Goal: Task Accomplishment & Management: Complete application form

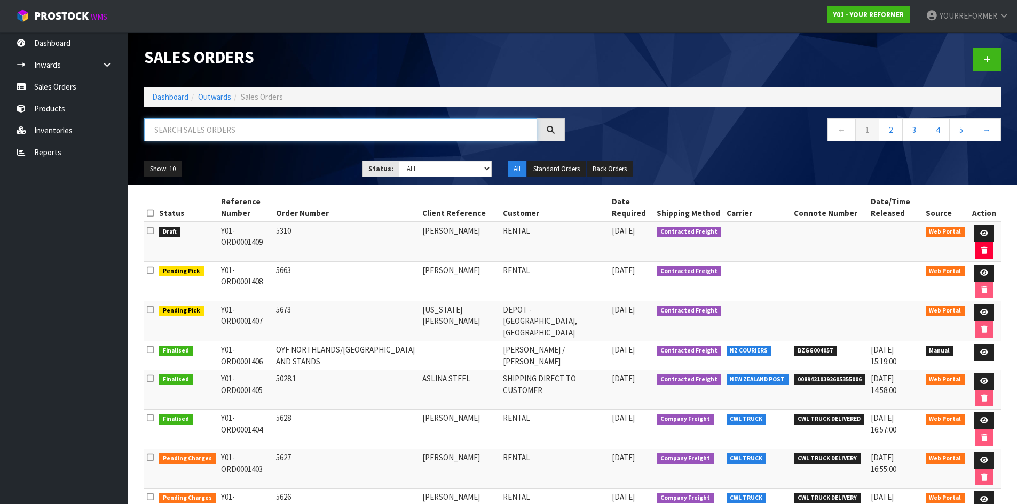
click at [203, 135] on input "text" at bounding box center [340, 130] width 393 height 23
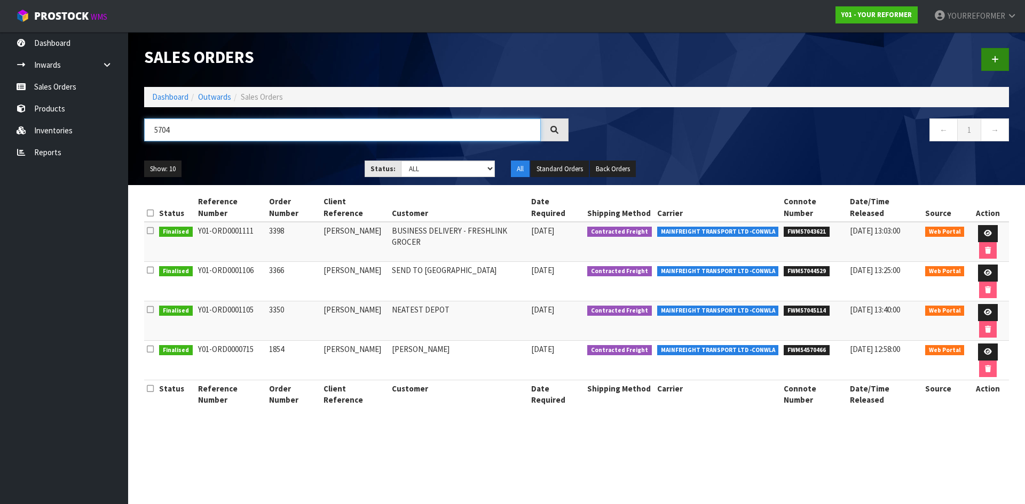
type input "5704"
click at [1005, 61] on link at bounding box center [995, 59] width 28 height 23
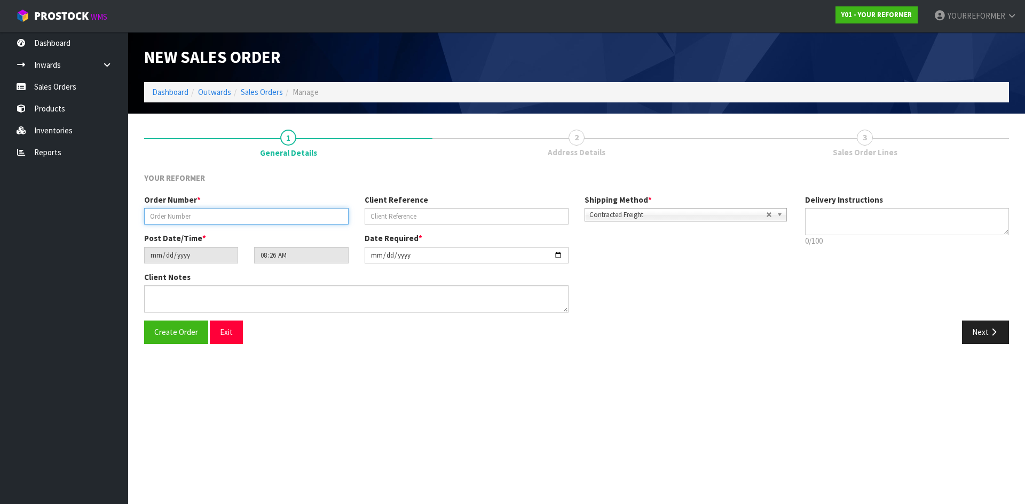
drag, startPoint x: 266, startPoint y: 210, endPoint x: 111, endPoint y: 231, distance: 156.1
click at [265, 210] on input "text" at bounding box center [246, 216] width 204 height 17
paste input "5704"
type input "5704"
drag, startPoint x: 404, startPoint y: 220, endPoint x: 694, endPoint y: 230, distance: 290.6
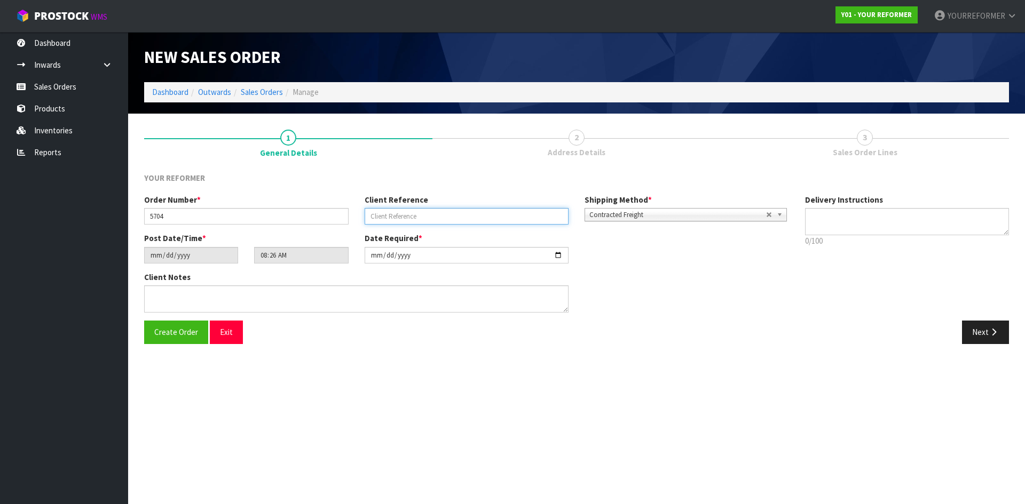
click at [409, 220] on input "text" at bounding box center [467, 216] width 204 height 17
paste input "[PERSON_NAME]"
type input "[PERSON_NAME]"
click at [850, 220] on textarea at bounding box center [907, 221] width 204 height 27
drag, startPoint x: 845, startPoint y: 225, endPoint x: 812, endPoint y: 240, distance: 35.3
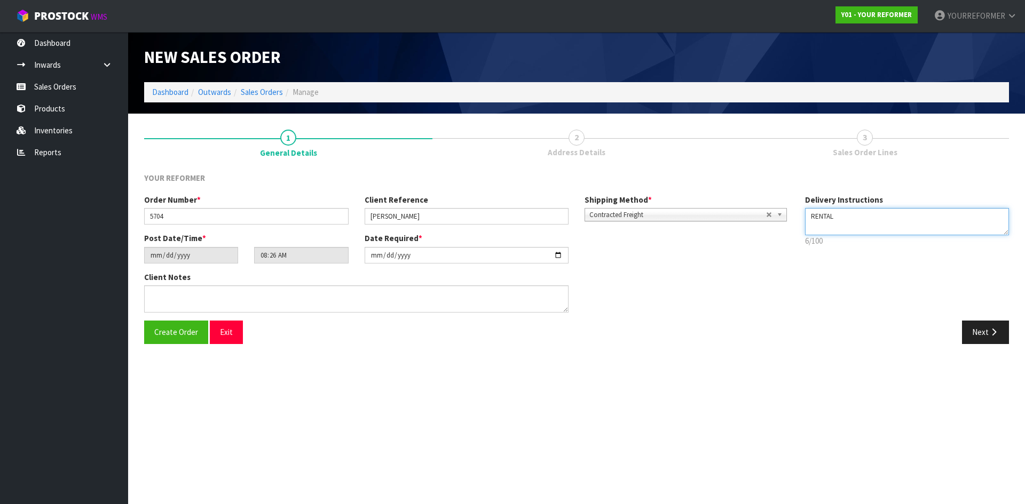
click at [845, 226] on textarea at bounding box center [907, 221] width 204 height 27
paste textarea "[PHONE_NUMBER]"
type textarea "RENTAL [PHONE_NUMBER]"
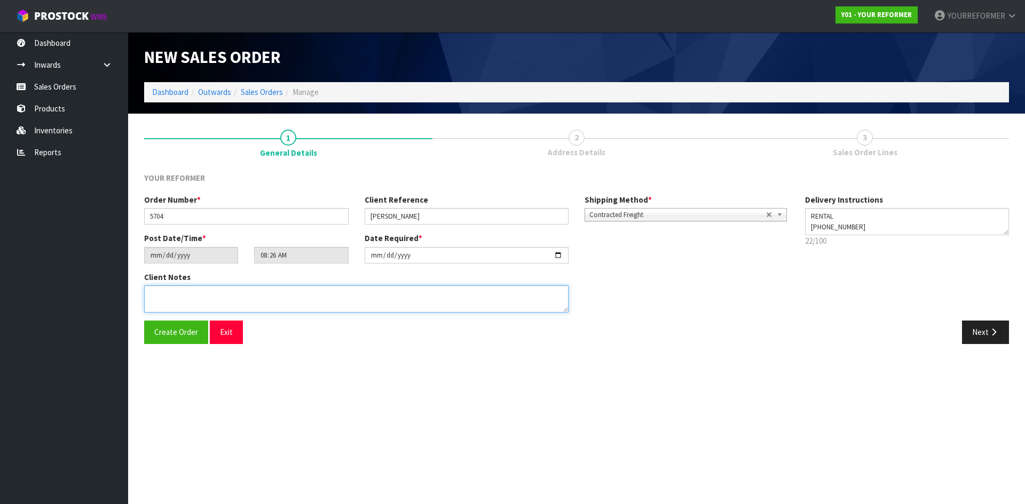
drag, startPoint x: 195, startPoint y: 298, endPoint x: 201, endPoint y: 299, distance: 5.4
click at [195, 298] on textarea at bounding box center [356, 299] width 424 height 27
paste textarea "[PERSON_NAME] PHYSIOCONNECT [STREET_ADDRESS][PERSON_NAME] [PHONE_NUMBER]"
drag, startPoint x: 207, startPoint y: 304, endPoint x: 129, endPoint y: 304, distance: 77.9
click at [129, 304] on section "1 General Details 2 Address Details 3 Sales Order Lines YOUR REFORMER Order Num…" at bounding box center [576, 237] width 897 height 247
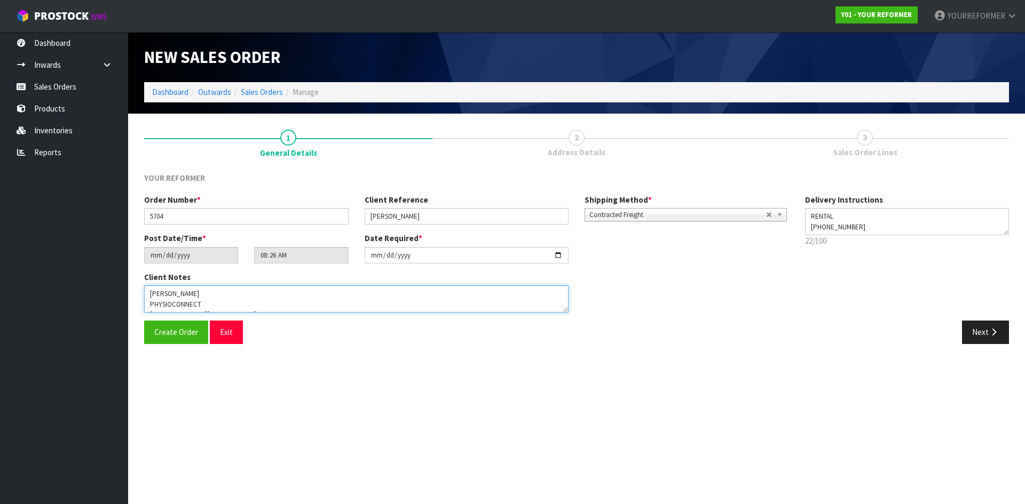
click at [195, 305] on textarea at bounding box center [356, 299] width 424 height 27
drag, startPoint x: 198, startPoint y: 303, endPoint x: 125, endPoint y: 301, distance: 72.6
click at [125, 301] on body "Toggle navigation ProStock WMS Y01 - YOUR REFORMER YOURREFORMER Logout Dashboar…" at bounding box center [512, 252] width 1025 height 504
type textarea "[PERSON_NAME] [STREET_ADDRESS][PERSON_NAME][PERSON_NAME] [PHONE_NUMBER]"
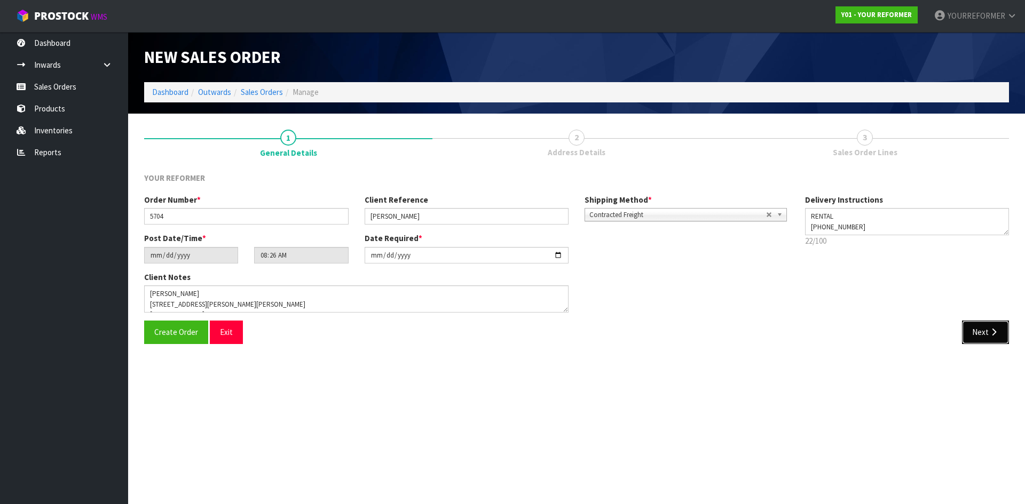
click at [1001, 329] on button "Next" at bounding box center [985, 332] width 47 height 23
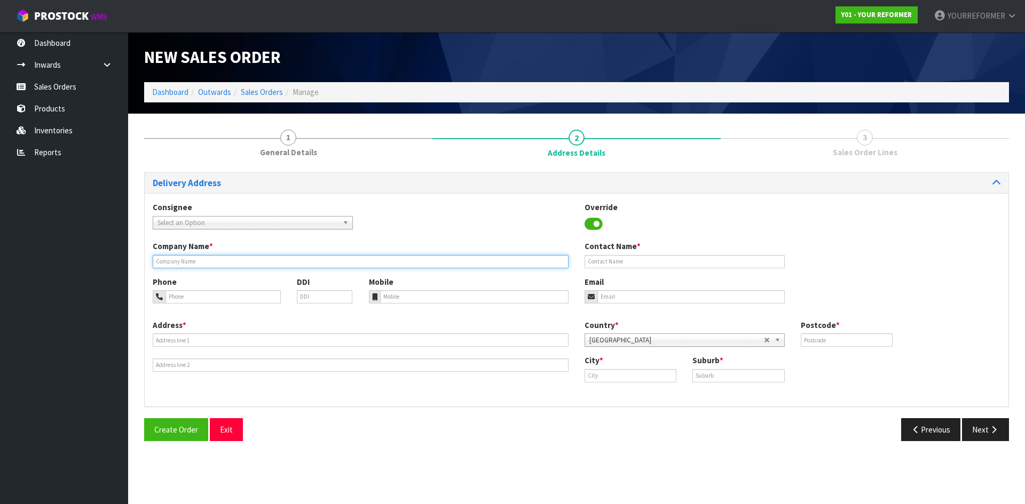
click at [210, 266] on input "text" at bounding box center [361, 261] width 416 height 13
type input "RENTAL"
drag, startPoint x: 430, startPoint y: 313, endPoint x: 420, endPoint y: 305, distance: 13.0
click at [430, 313] on div "Phone DDI Mobile Email" at bounding box center [577, 298] width 864 height 43
drag, startPoint x: 420, startPoint y: 305, endPoint x: 385, endPoint y: 312, distance: 34.9
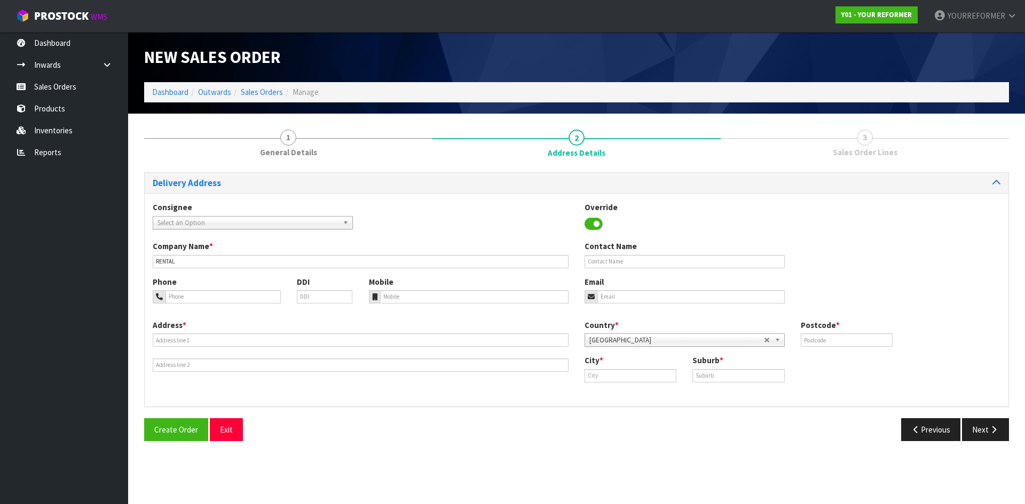
click at [416, 306] on div "Phone DDI Mobile Email" at bounding box center [577, 298] width 864 height 43
drag, startPoint x: 388, startPoint y: 299, endPoint x: 203, endPoint y: 328, distance: 187.0
click at [385, 301] on input "tel" at bounding box center [474, 296] width 189 height 13
paste input "[PHONE_NUMBER]"
type input "[PHONE_NUMBER]"
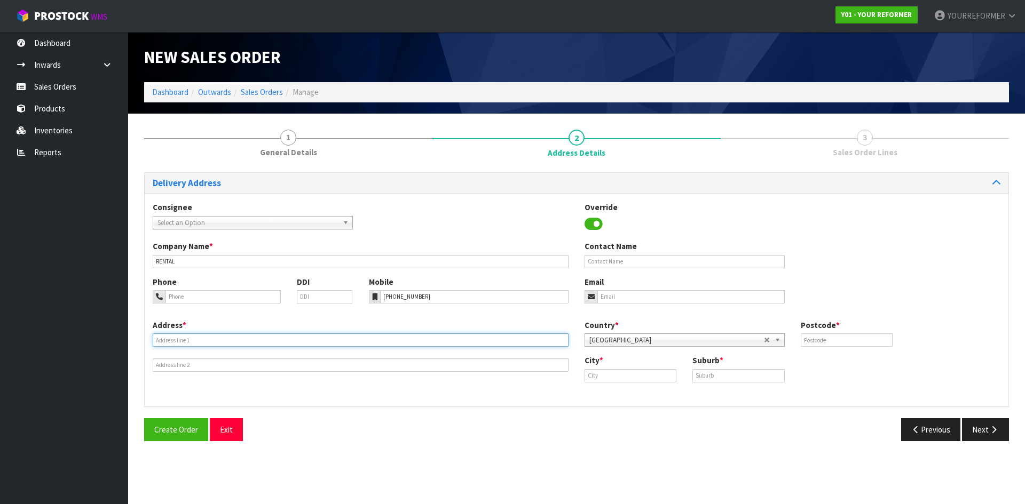
click at [206, 345] on input "text" at bounding box center [361, 340] width 416 height 13
paste input "[STREET_ADDRESS][PERSON_NAME]"
type input "[STREET_ADDRESS][PERSON_NAME]"
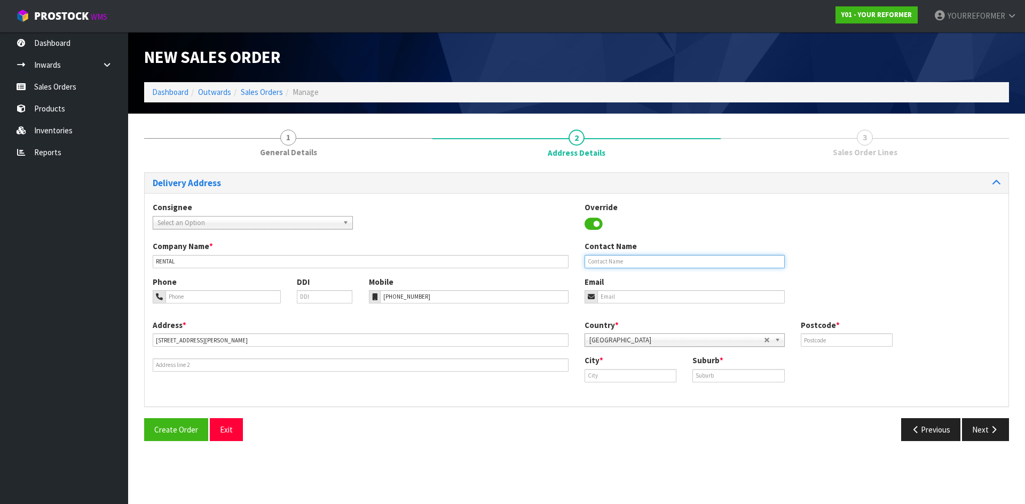
click at [594, 261] on input "text" at bounding box center [685, 261] width 200 height 13
paste input "[PERSON_NAME]"
type input "[PERSON_NAME]"
click at [680, 293] on input "email" at bounding box center [690, 296] width 187 height 13
paste input "[EMAIL_ADDRESS][DOMAIN_NAME]"
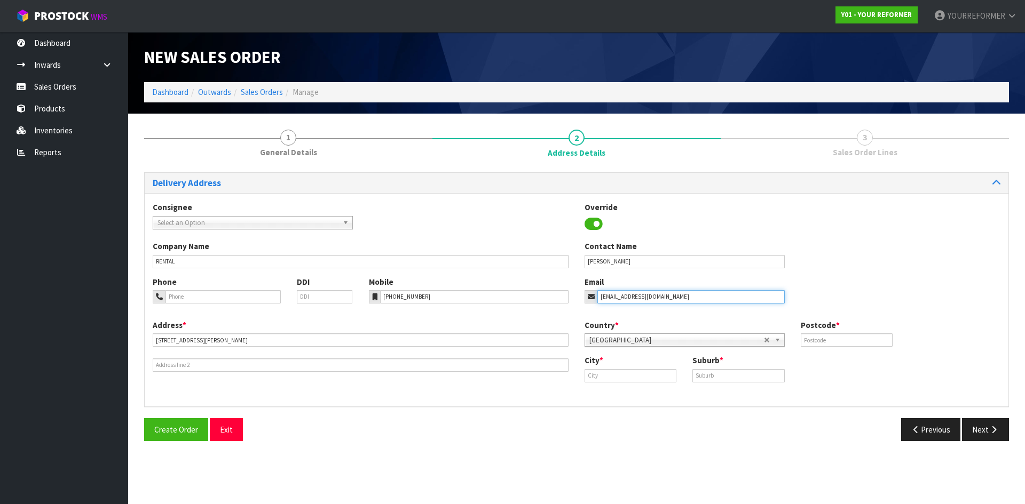
type input "[EMAIL_ADDRESS][DOMAIN_NAME]"
click at [827, 333] on div "Postcode *" at bounding box center [847, 333] width 108 height 27
click at [830, 343] on input "text" at bounding box center [847, 340] width 92 height 13
type input "0614"
click at [717, 369] on div "Suburb *" at bounding box center [738, 368] width 108 height 27
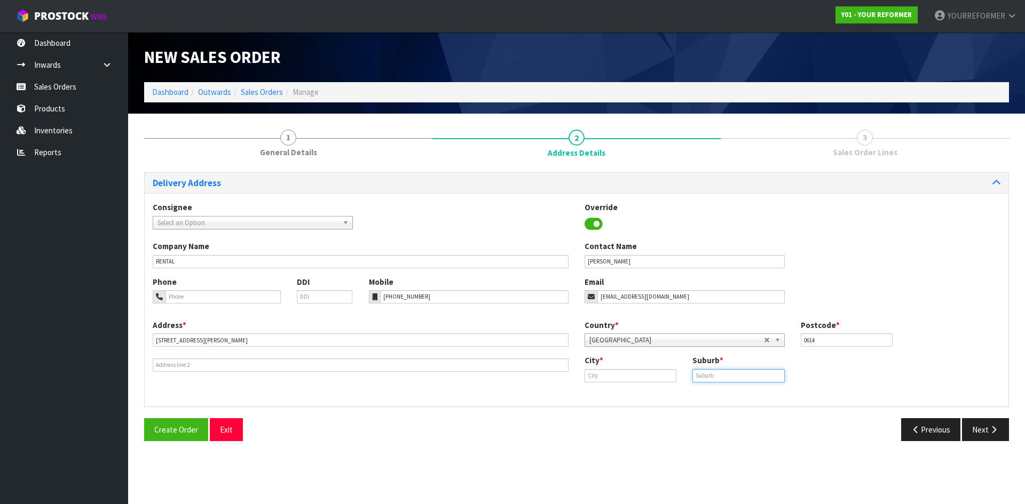
drag, startPoint x: 704, startPoint y: 375, endPoint x: 667, endPoint y: 379, distance: 37.1
click at [703, 375] on input "text" at bounding box center [738, 375] width 92 height 13
paste input "[PERSON_NAME]"
type input "[PERSON_NAME]"
drag, startPoint x: 593, startPoint y: 376, endPoint x: 150, endPoint y: 422, distance: 444.9
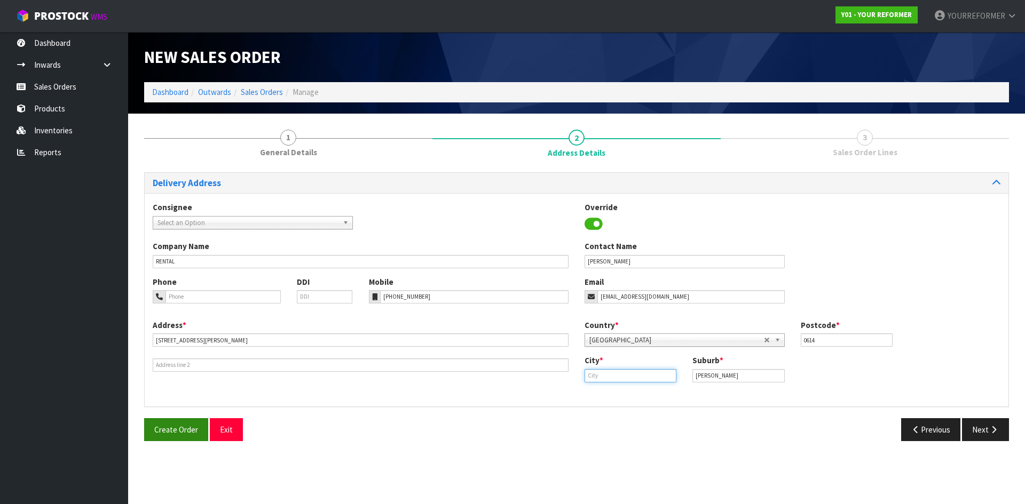
click at [540, 376] on div "Address * [STREET_ADDRESS][PERSON_NAME] Country * [GEOGRAPHIC_DATA] [GEOGRAPHIC…" at bounding box center [577, 359] width 864 height 79
drag, startPoint x: 640, startPoint y: 374, endPoint x: 667, endPoint y: 374, distance: 26.7
click at [642, 374] on input "text" at bounding box center [631, 375] width 92 height 13
paste input "[GEOGRAPHIC_DATA]"
type input "[GEOGRAPHIC_DATA]"
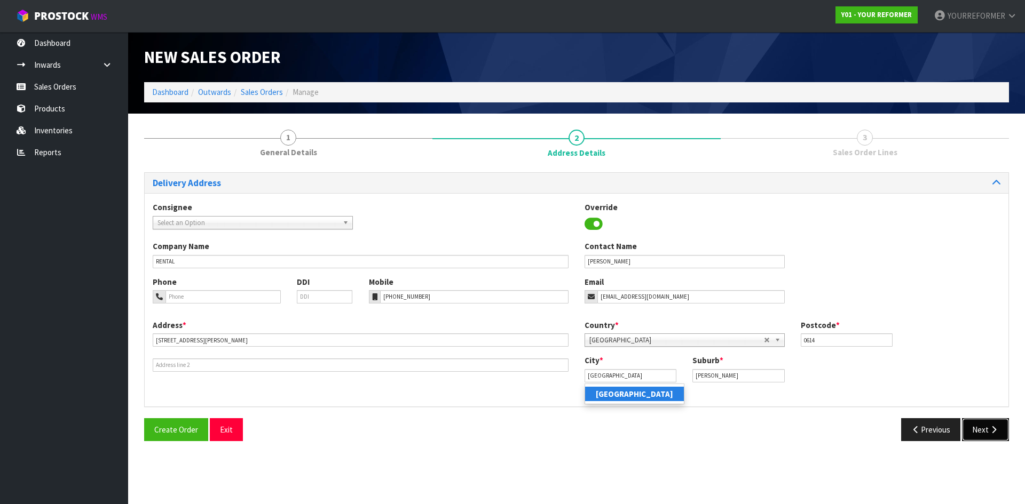
click at [999, 427] on button "Next" at bounding box center [985, 430] width 47 height 23
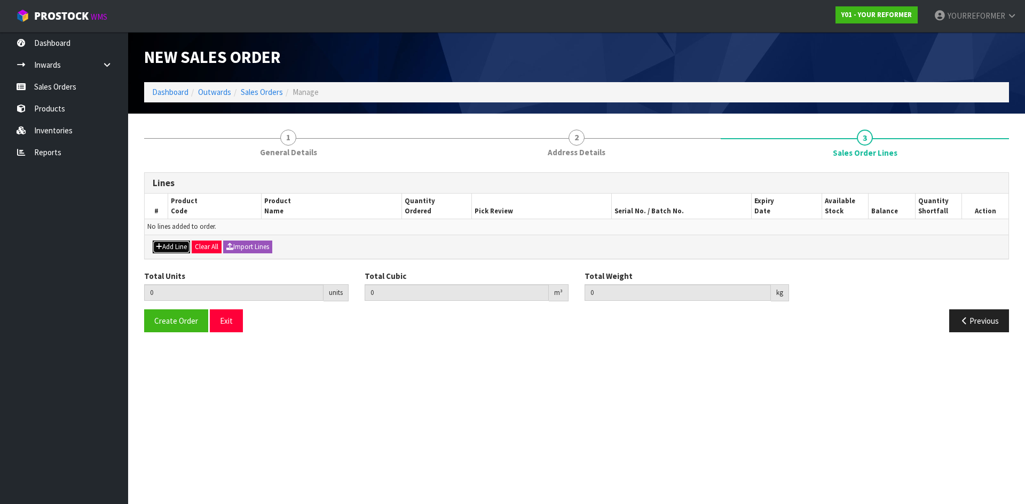
click at [168, 242] on button "Add Line" at bounding box center [171, 247] width 37 height 13
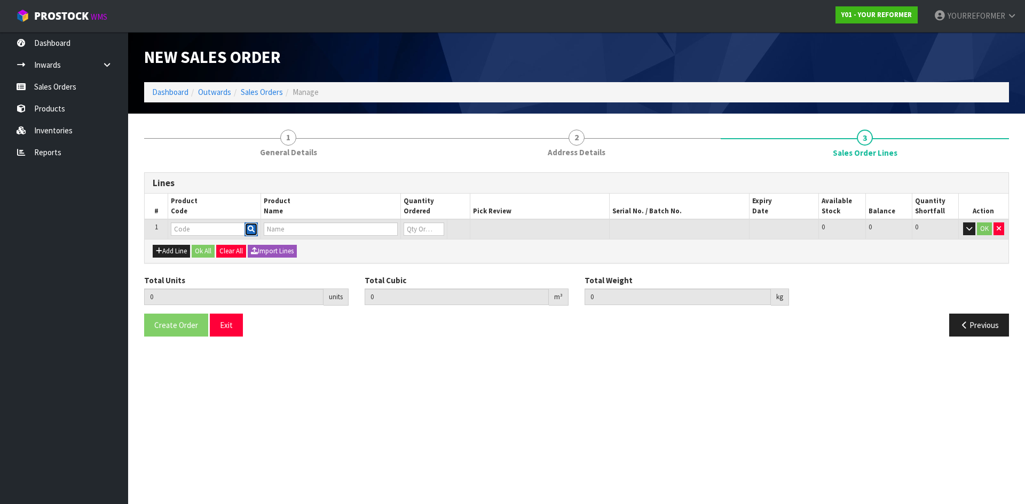
click at [254, 225] on button "button" at bounding box center [250, 230] width 13 height 14
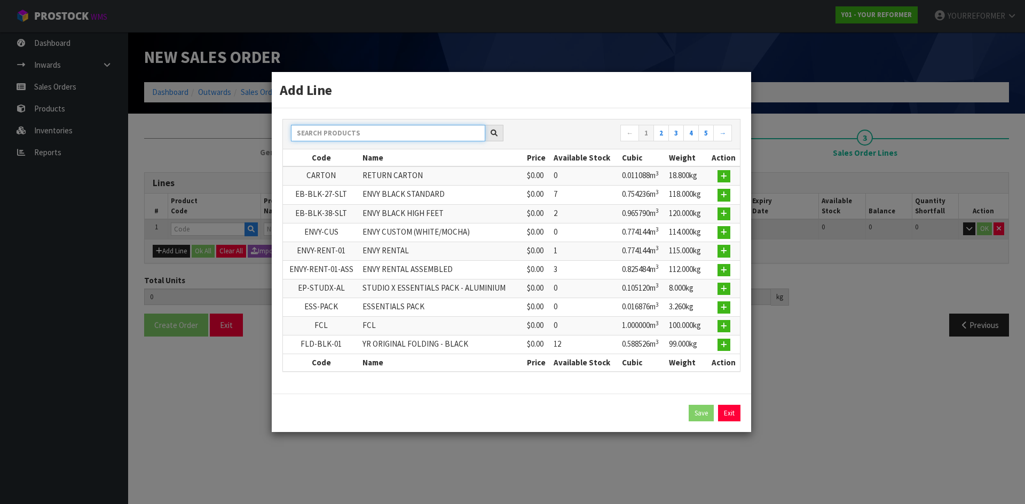
click at [320, 133] on input "text" at bounding box center [388, 133] width 194 height 17
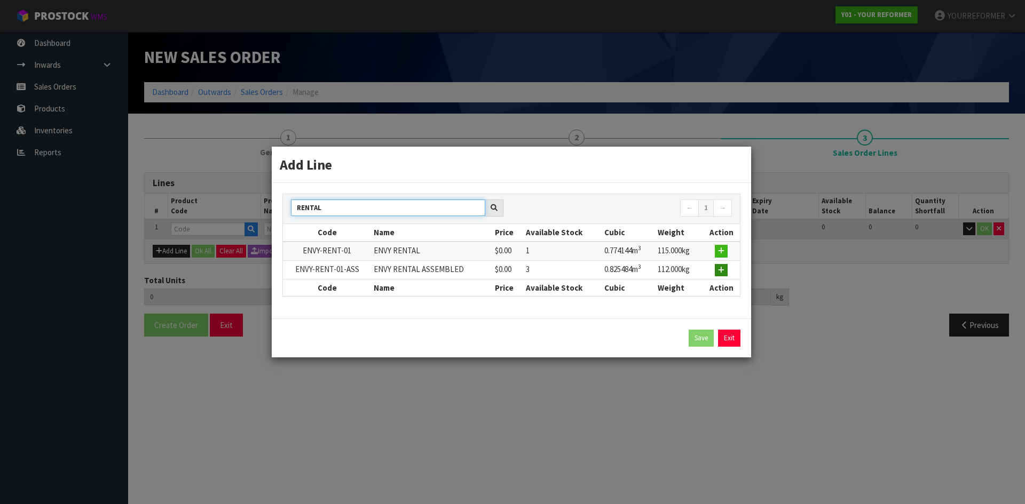
type input "RENTAL"
click at [722, 265] on button "button" at bounding box center [721, 270] width 13 height 13
type input "0.000000"
type input "0.000"
type input "ENVY-RENT-01-ASS"
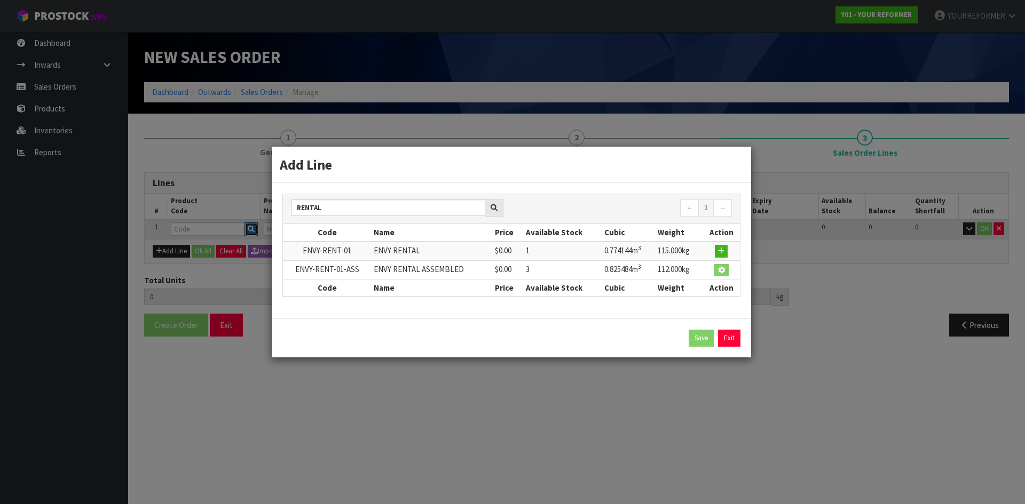
type input "ENVY RENTAL ASSEMBLED"
type input "0"
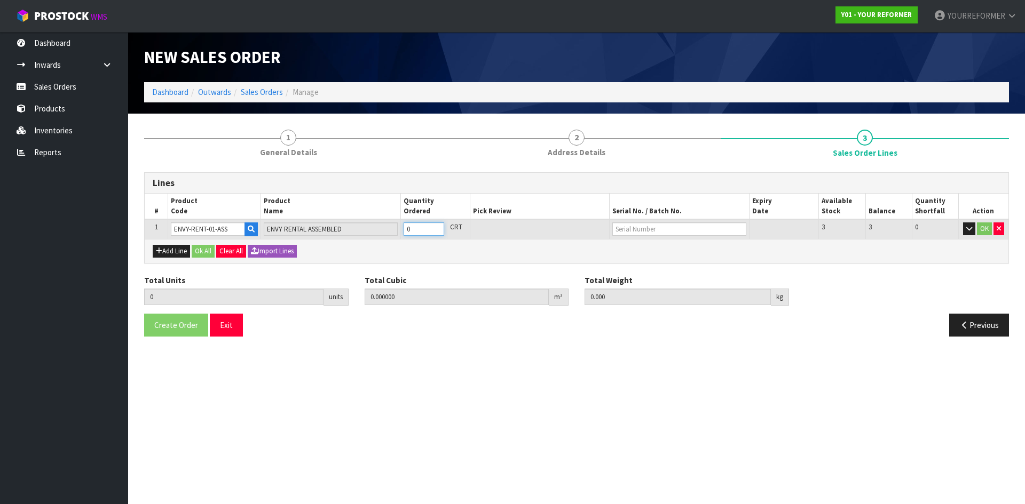
type input "1"
type input "0.825484"
type input "112"
type input "1"
click at [435, 225] on input "1" at bounding box center [424, 229] width 41 height 13
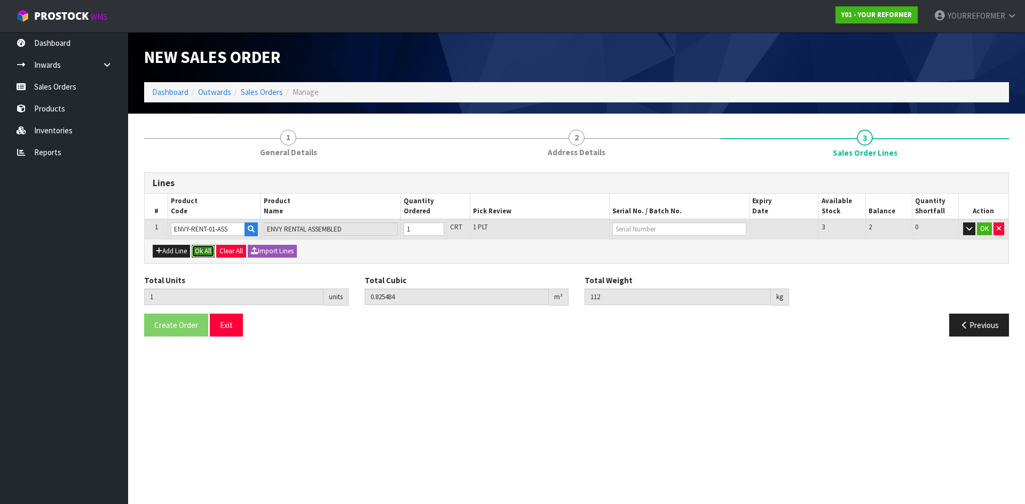
click at [211, 249] on button "Ok All" at bounding box center [203, 251] width 23 height 13
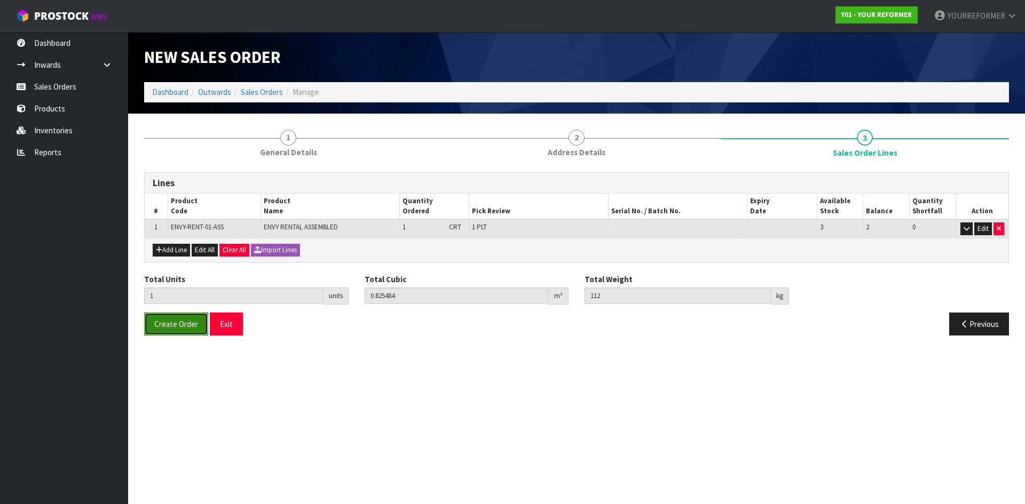
click at [180, 320] on span "Create Order" at bounding box center [176, 324] width 44 height 10
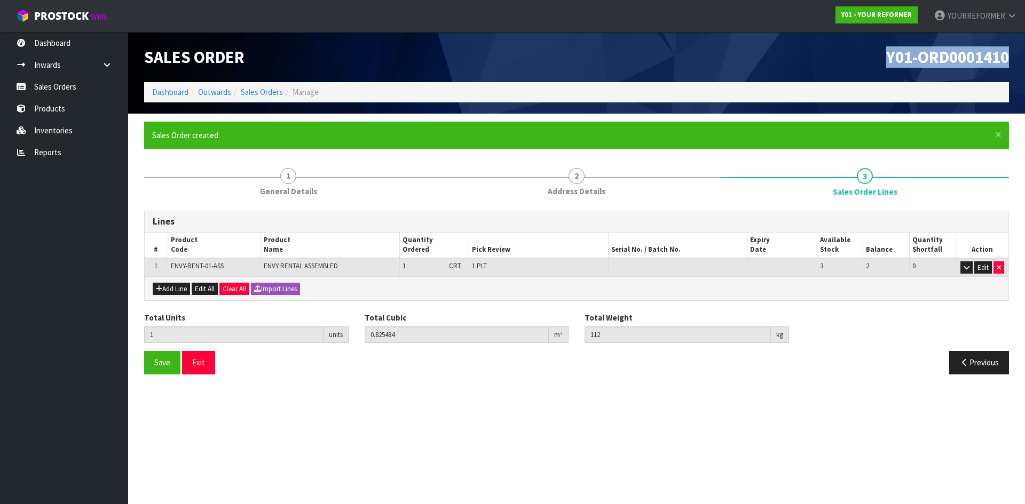
drag, startPoint x: 1016, startPoint y: 53, endPoint x: 664, endPoint y: 73, distance: 352.9
click at [801, 58] on header "Sales Order Y01-ORD0001410 Dashboard Outwards Sales Orders Manage" at bounding box center [576, 73] width 897 height 82
copy span "Y01-ORD0001410"
drag, startPoint x: 70, startPoint y: 79, endPoint x: 398, endPoint y: 156, distance: 336.8
click at [71, 78] on link "Sales Orders" at bounding box center [64, 87] width 128 height 22
